Goal: Navigation & Orientation: Find specific page/section

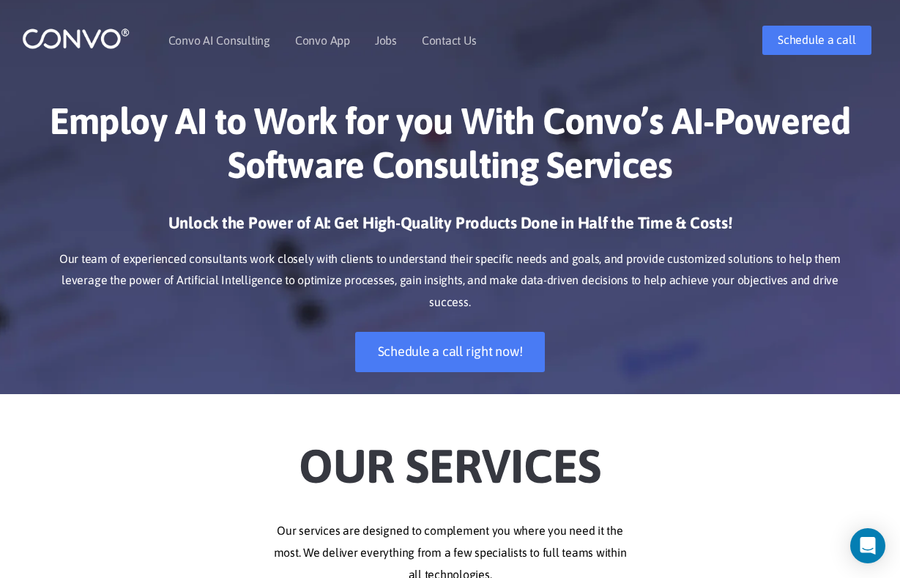
click at [384, 40] on link "Jobs" at bounding box center [386, 40] width 22 height 12
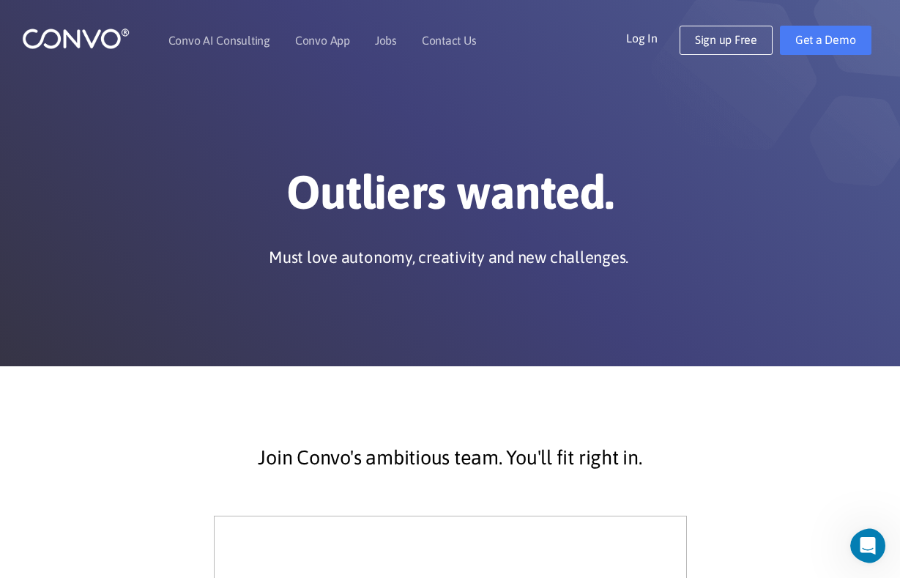
click at [447, 40] on link "Contact Us" at bounding box center [449, 40] width 55 height 12
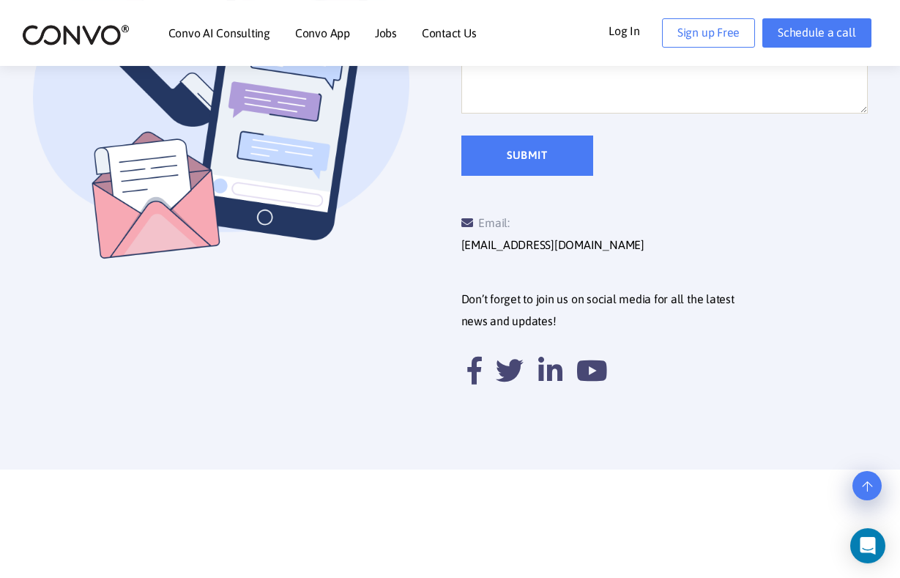
scroll to position [953, 0]
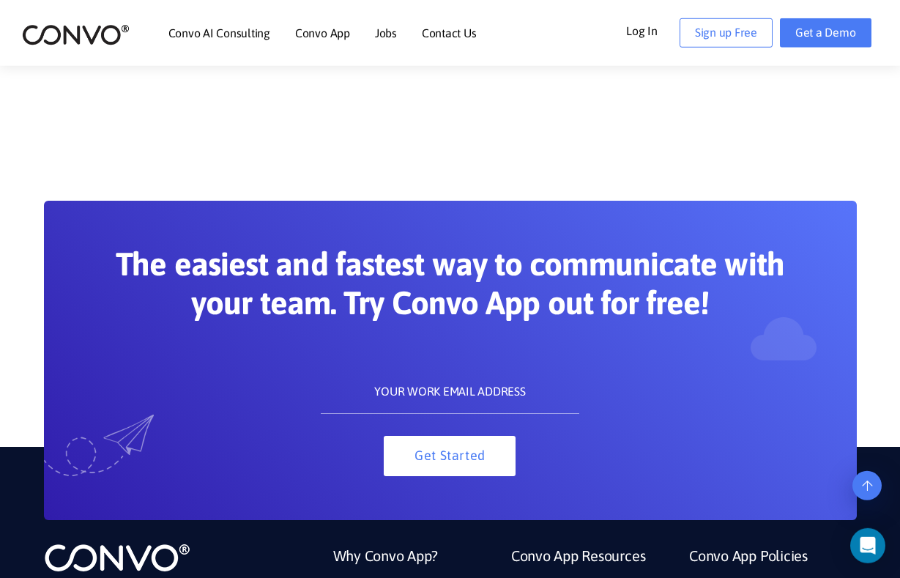
scroll to position [1740, 0]
